Goal: Task Accomplishment & Management: Use online tool/utility

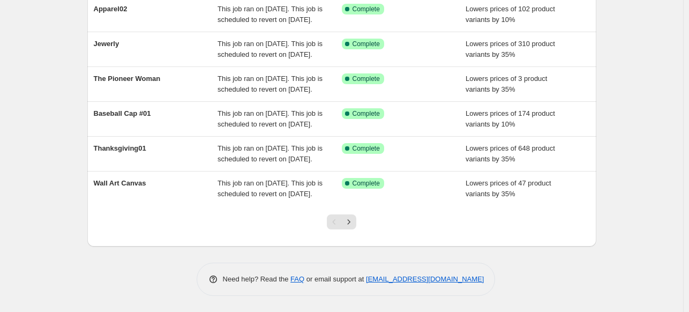
scroll to position [284, 0]
click at [352, 227] on icon "Next" at bounding box center [348, 221] width 11 height 11
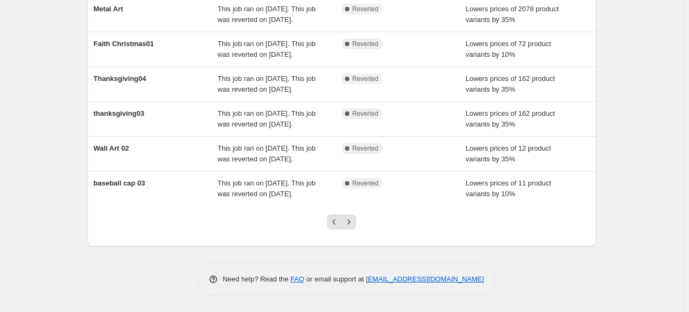
scroll to position [329, 0]
click at [337, 227] on icon "Previous" at bounding box center [334, 221] width 11 height 11
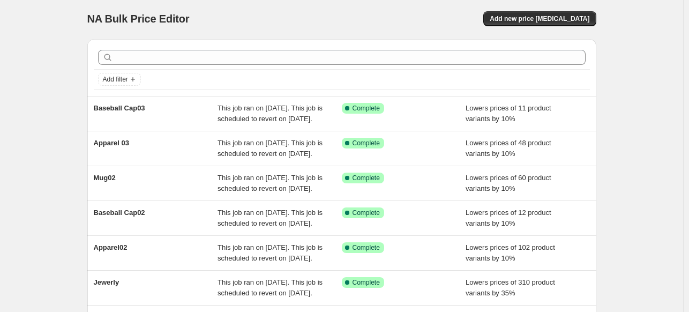
scroll to position [0, 0]
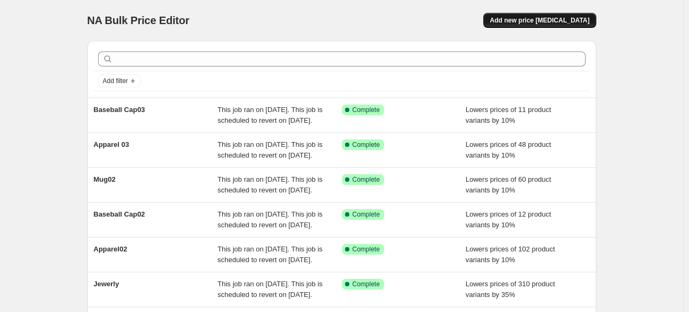
click at [571, 22] on span "Add new price [MEDICAL_DATA]" at bounding box center [540, 20] width 100 height 9
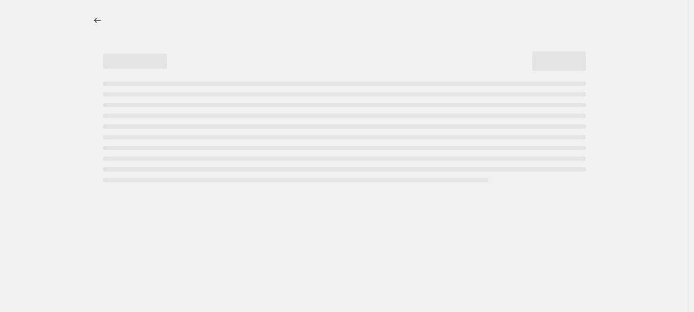
select select "percentage"
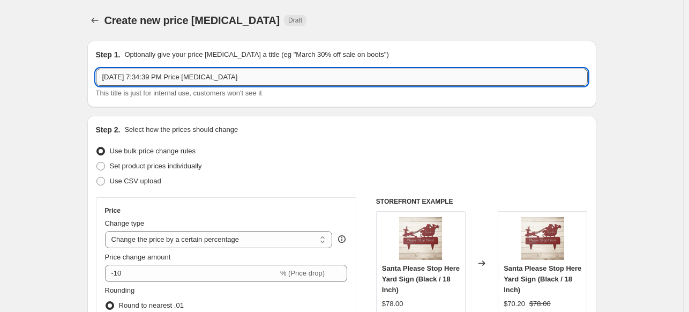
drag, startPoint x: 250, startPoint y: 75, endPoint x: 105, endPoint y: 75, distance: 144.6
click at [105, 75] on input "[DATE] 7:34:39 PM Price [MEDICAL_DATA]" at bounding box center [342, 77] width 492 height 17
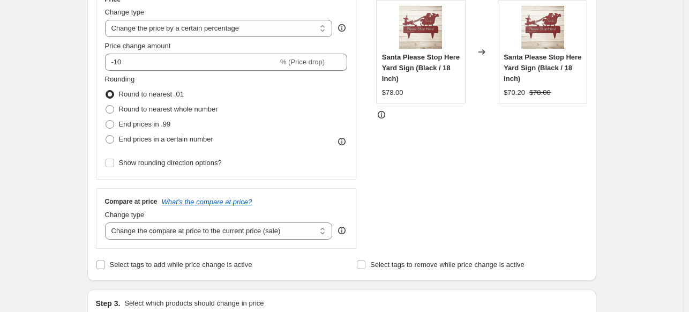
scroll to position [216, 0]
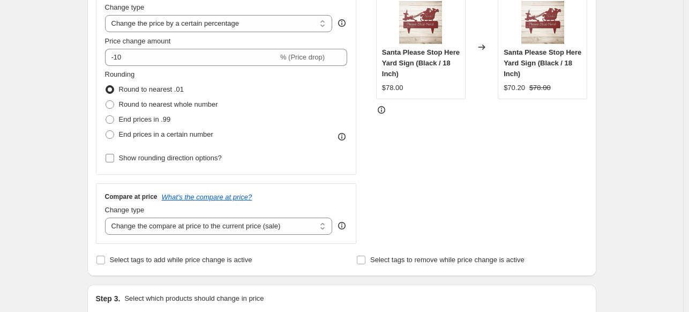
type input "Mug 03"
click at [114, 157] on input "Show rounding direction options?" at bounding box center [110, 158] width 9 height 9
checkbox input "true"
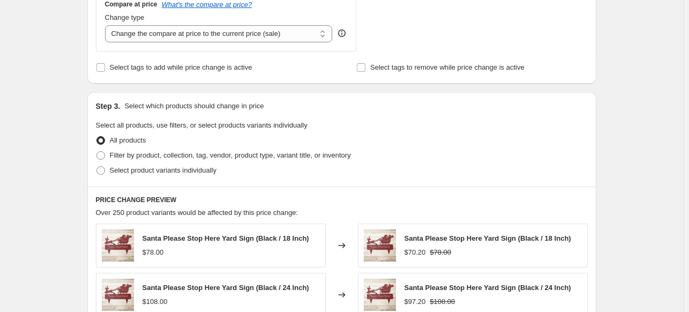
scroll to position [478, 0]
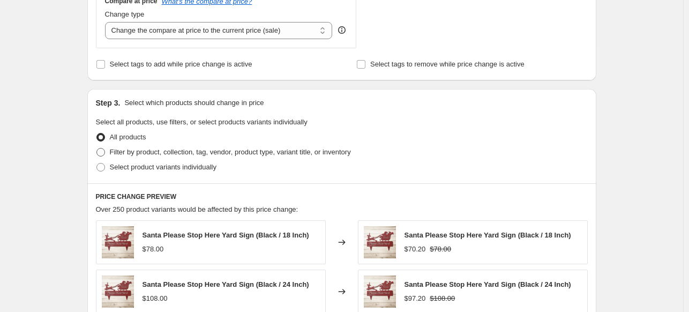
click at [99, 153] on span at bounding box center [100, 152] width 9 height 9
click at [97, 148] on input "Filter by product, collection, tag, vendor, product type, variant title, or inv…" at bounding box center [96, 148] width 1 height 1
radio input "true"
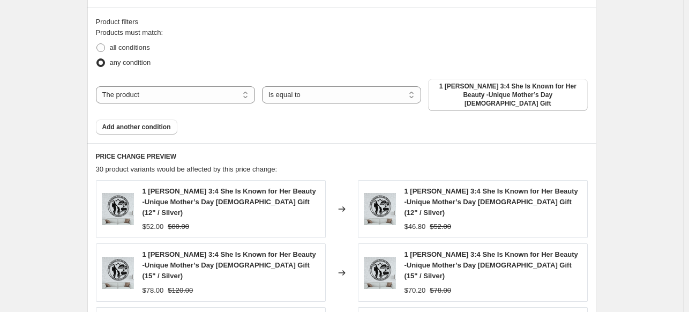
scroll to position [660, 0]
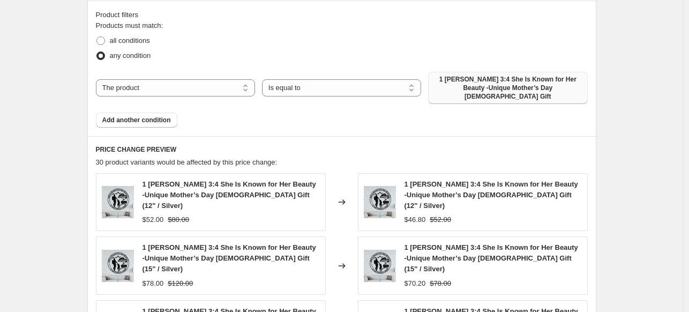
click at [513, 79] on span "1 [PERSON_NAME] 3:4 She Is Known for Her Beauty -Unique Mother’s Day [DEMOGRAPH…" at bounding box center [507, 88] width 146 height 26
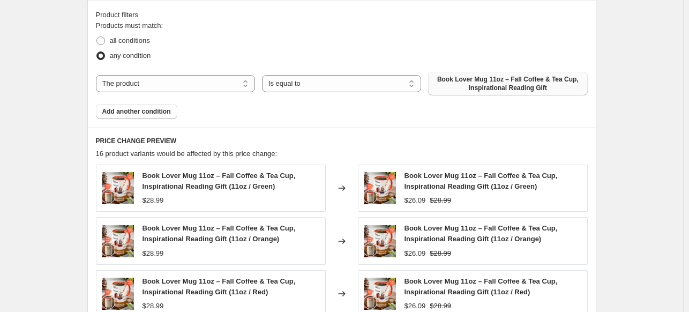
drag, startPoint x: 688, startPoint y: 174, endPoint x: 693, endPoint y: 168, distance: 8.0
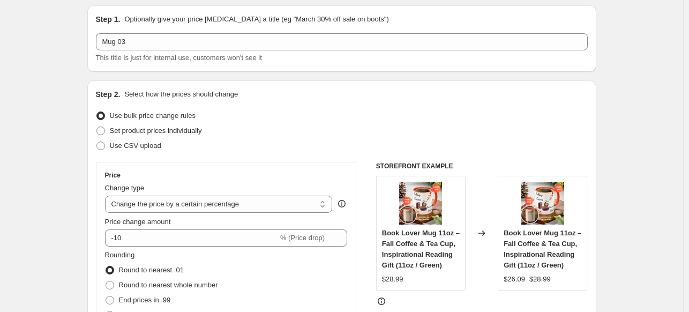
scroll to position [0, 0]
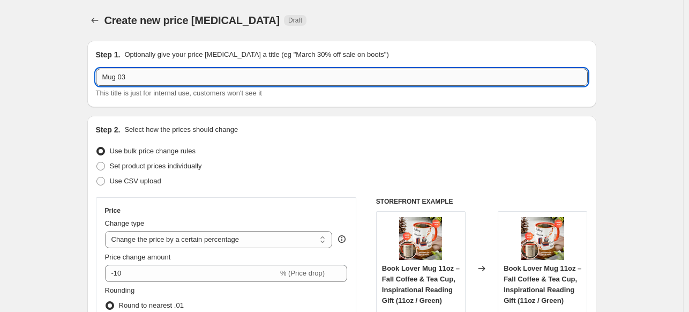
drag, startPoint x: 132, startPoint y: 76, endPoint x: 100, endPoint y: 79, distance: 32.4
click at [100, 79] on input "Mug 03" at bounding box center [342, 77] width 492 height 17
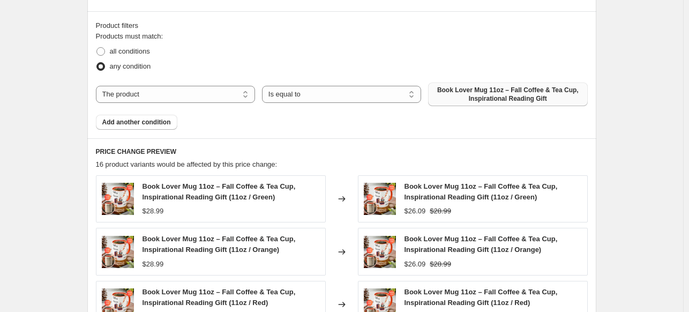
scroll to position [656, 0]
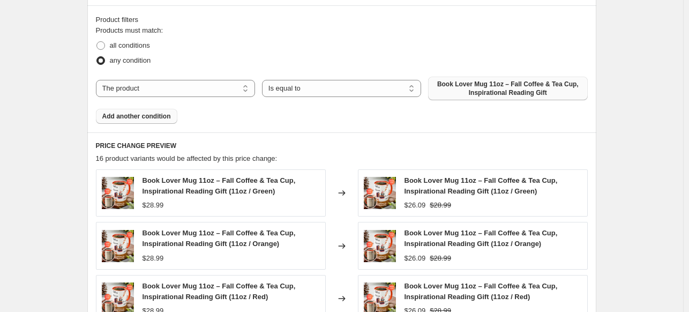
type input "[DATE] mug"
click at [164, 115] on span "Add another condition" at bounding box center [136, 116] width 69 height 9
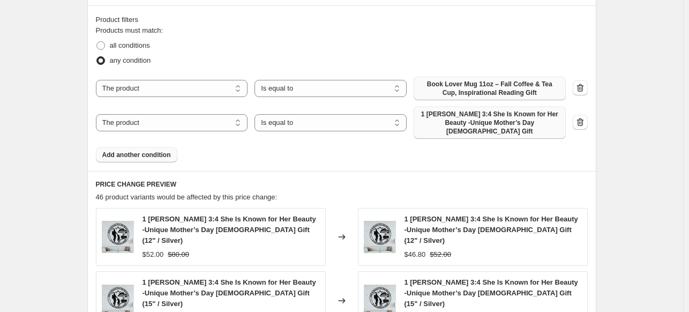
drag, startPoint x: 463, startPoint y: 127, endPoint x: 486, endPoint y: 119, distance: 25.1
click at [486, 119] on span "1 [PERSON_NAME] 3:4 She Is Known for Her Beauty -Unique Mother’s Day [DEMOGRAPH…" at bounding box center [489, 123] width 139 height 26
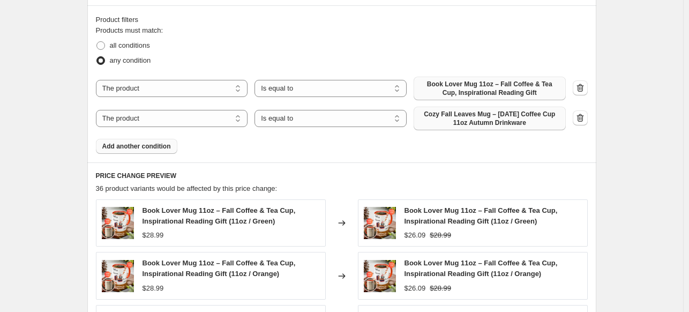
click at [154, 151] on button "Add another condition" at bounding box center [136, 146] width 81 height 15
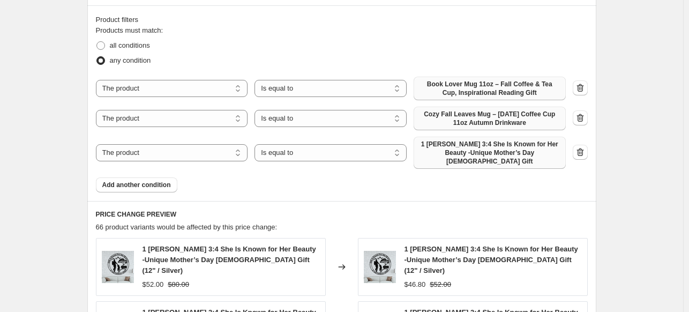
click at [449, 153] on span "1 [PERSON_NAME] 3:4 She Is Known for Her Beauty -Unique Mother’s Day [DEMOGRAPH…" at bounding box center [489, 153] width 139 height 26
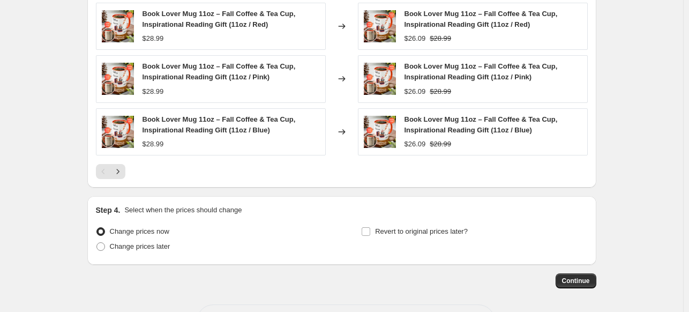
scroll to position [1028, 0]
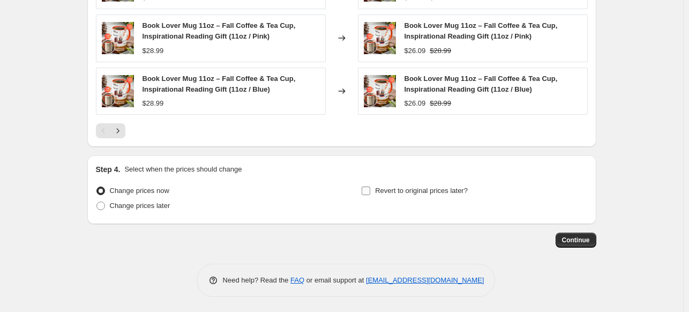
click at [370, 186] on input "Revert to original prices later?" at bounding box center [366, 190] width 9 height 9
checkbox input "true"
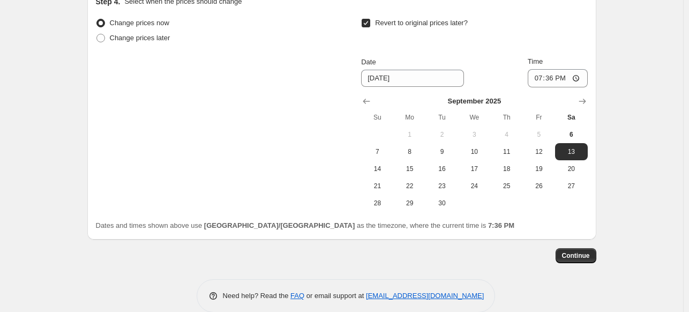
scroll to position [1211, 0]
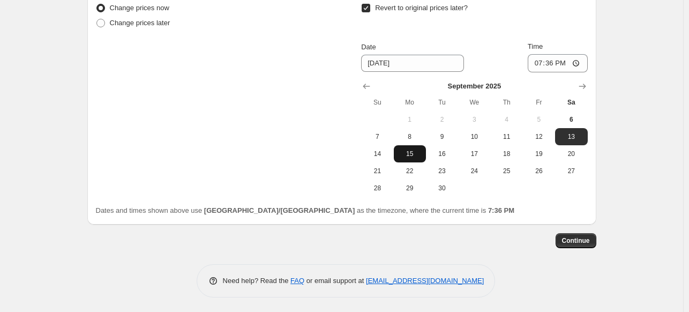
click at [411, 149] on span "15" at bounding box center [410, 153] width 24 height 9
type input "[DATE]"
click at [596, 241] on button "Continue" at bounding box center [575, 240] width 41 height 15
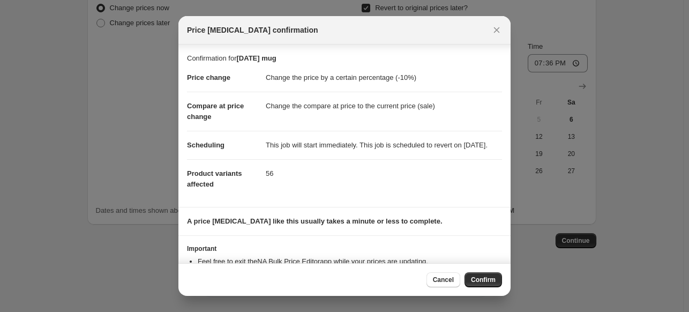
scroll to position [50, 0]
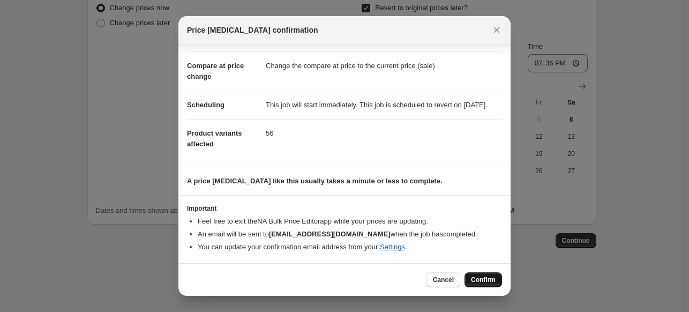
click at [479, 277] on span "Confirm" at bounding box center [483, 279] width 25 height 9
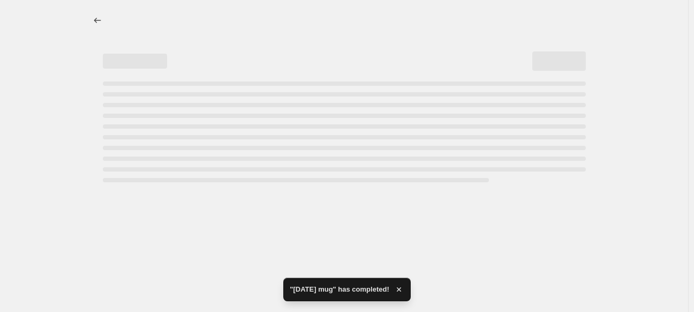
select select "percentage"
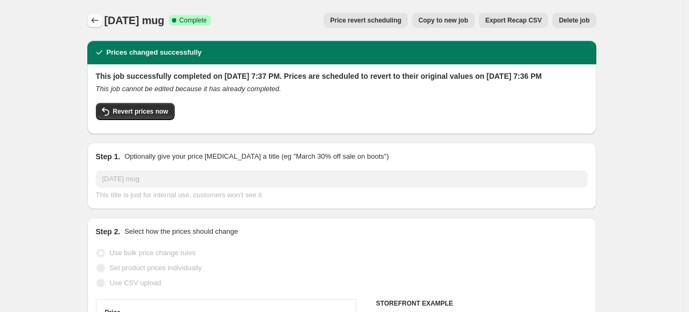
click at [94, 20] on icon "Price change jobs" at bounding box center [94, 20] width 11 height 11
